Goal: Navigation & Orientation: Find specific page/section

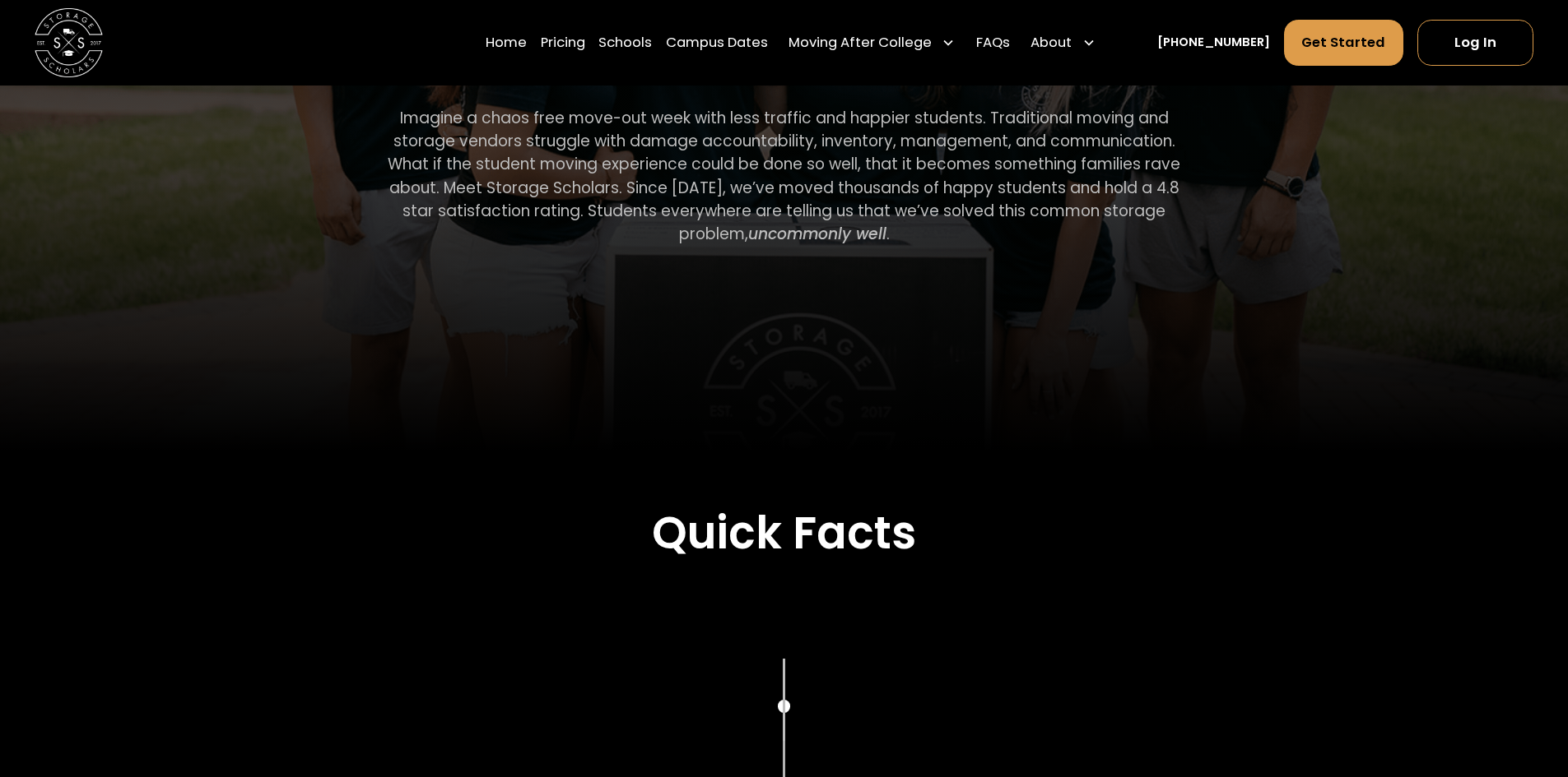
scroll to position [905, 0]
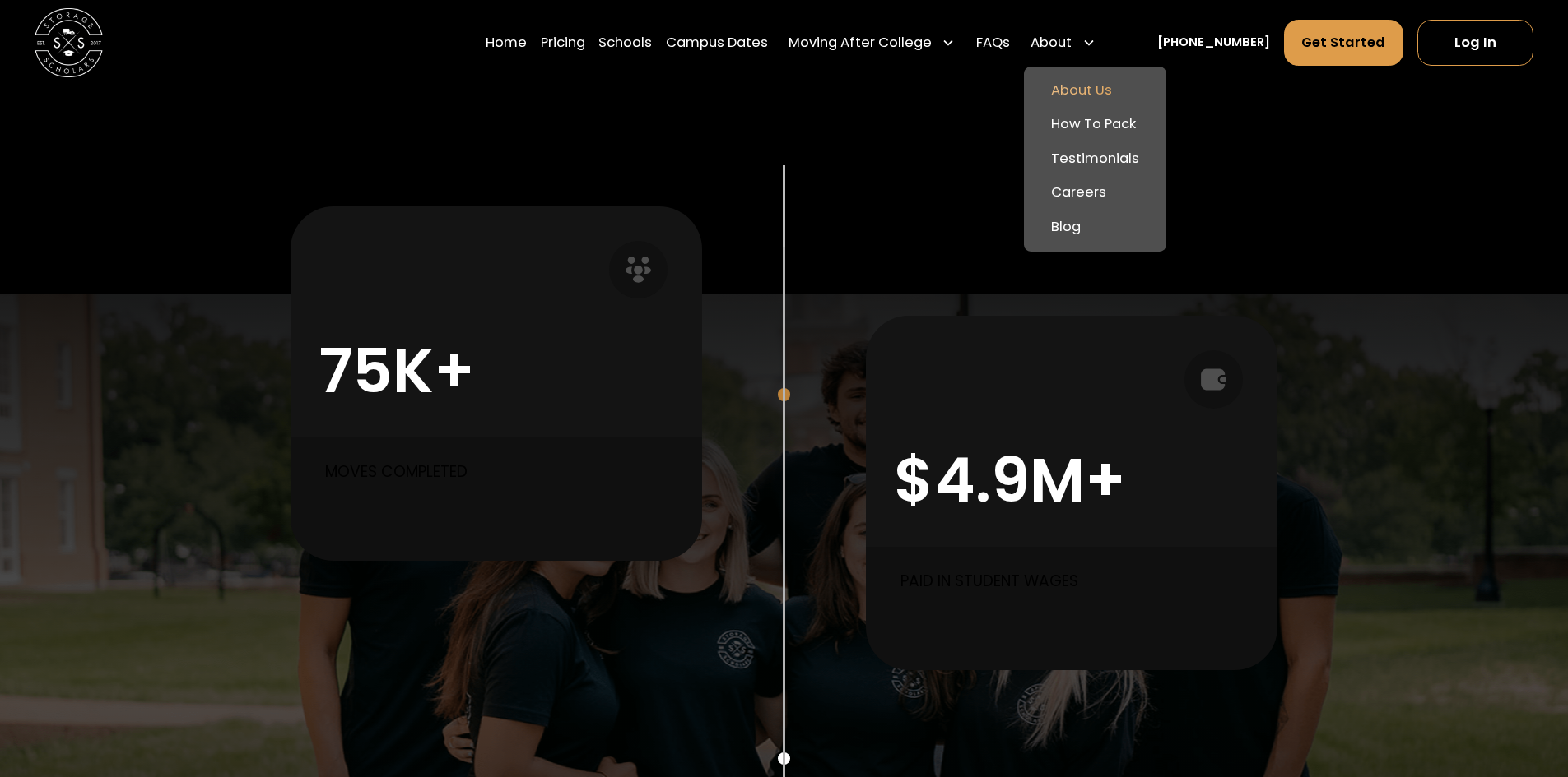
click at [1096, 98] on link "About Us" at bounding box center [1095, 90] width 129 height 35
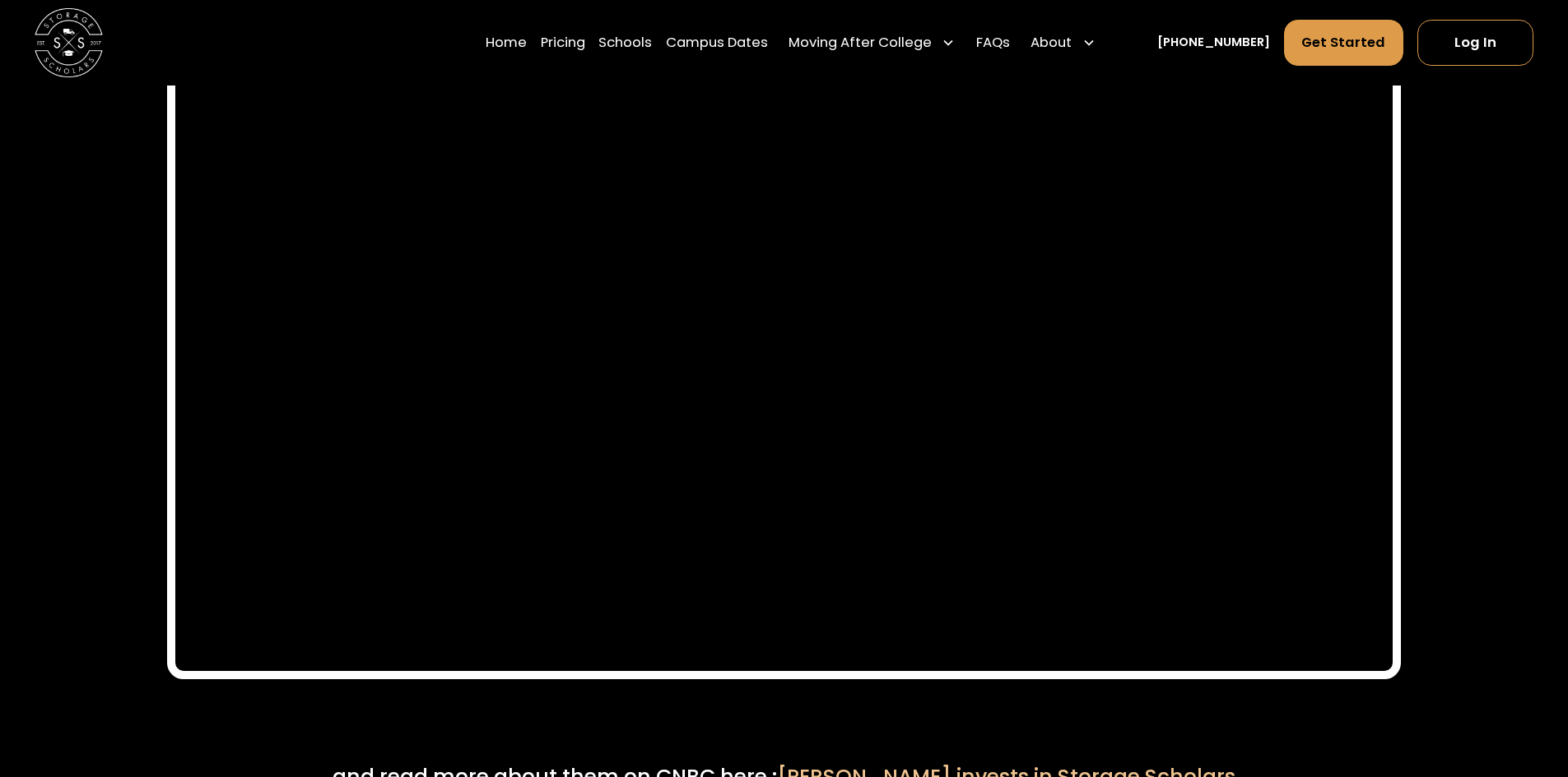
scroll to position [7648, 0]
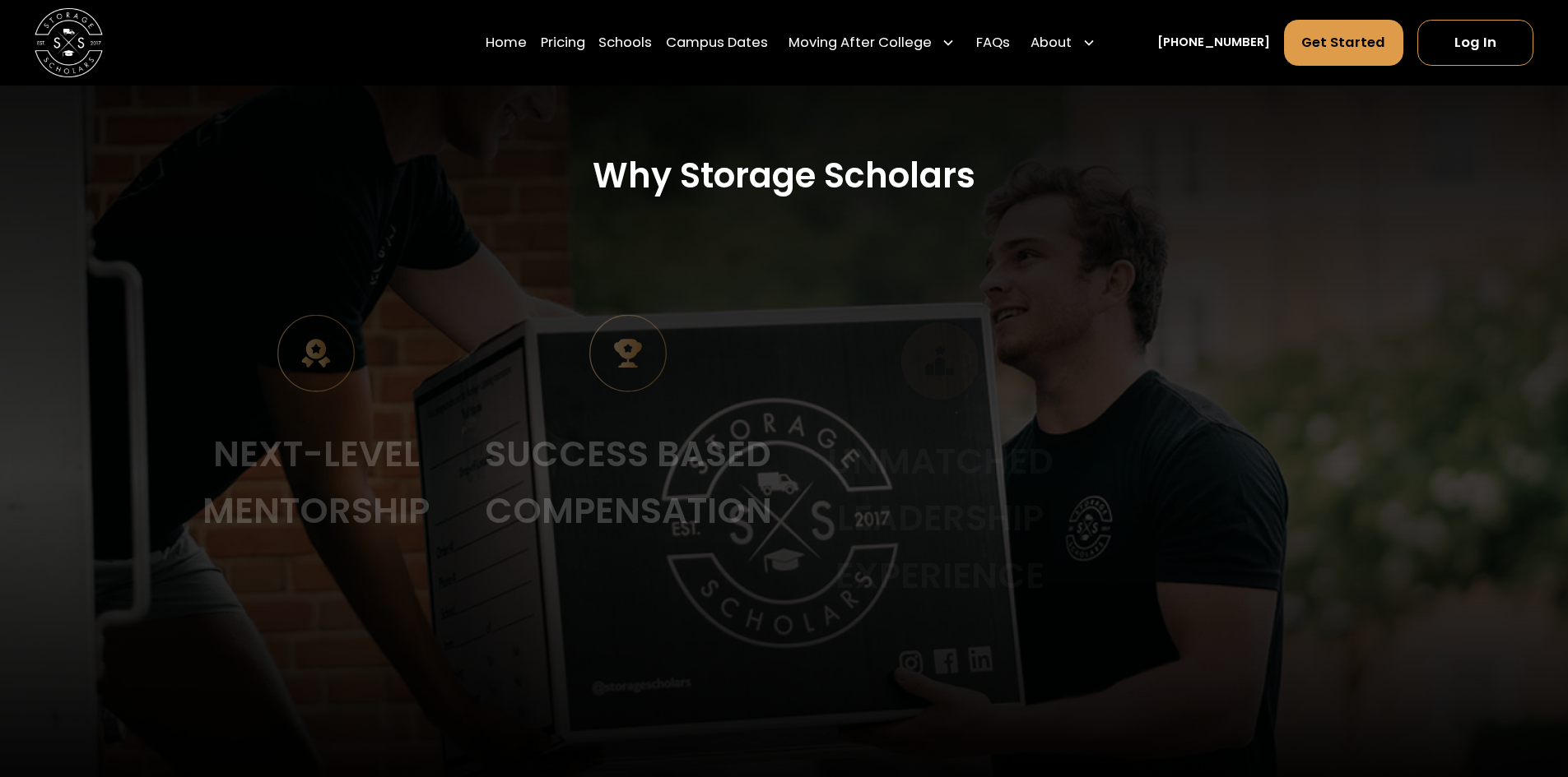
scroll to position [2468, 0]
